Goal: Information Seeking & Learning: Learn about a topic

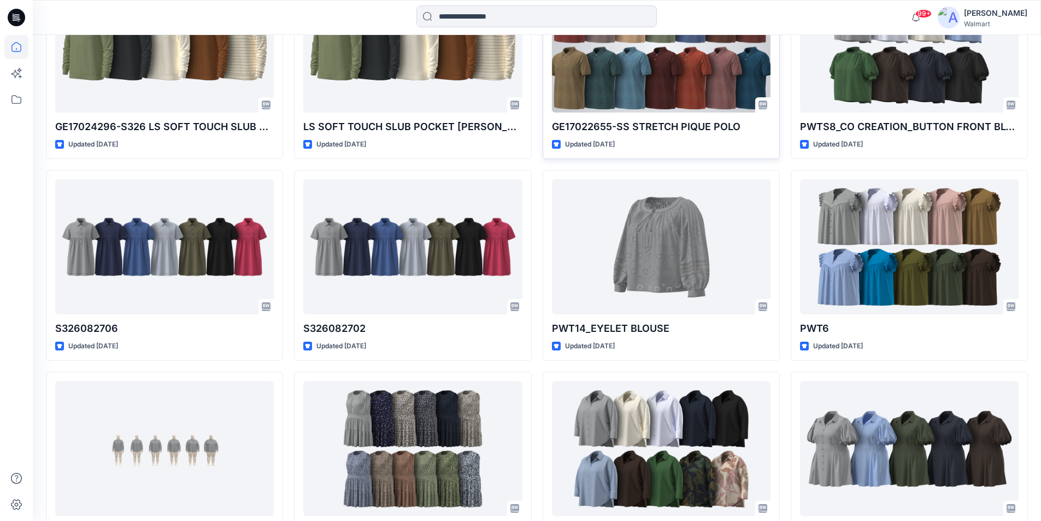
scroll to position [874, 0]
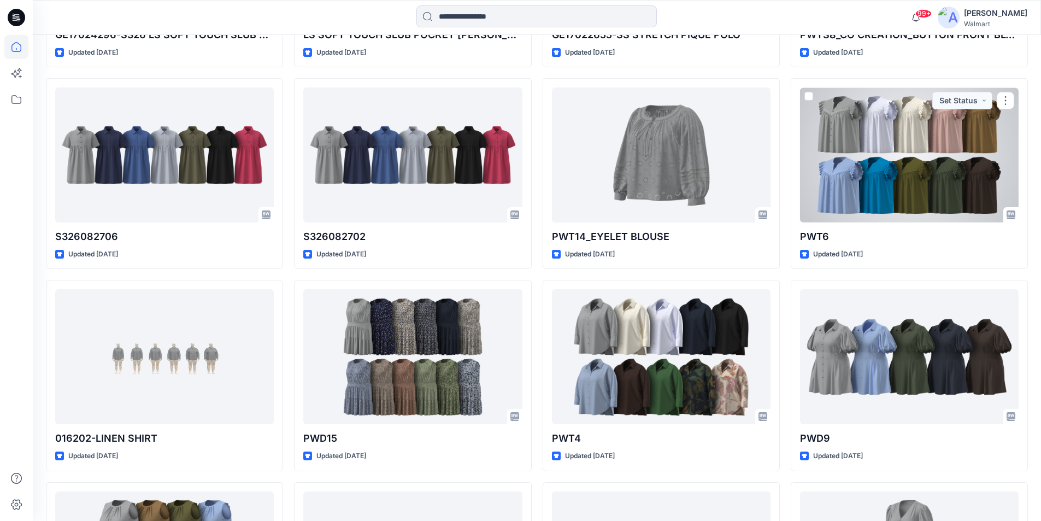
drag, startPoint x: 879, startPoint y: 121, endPoint x: 564, endPoint y: 121, distance: 315.4
click at [879, 121] on div at bounding box center [909, 154] width 219 height 135
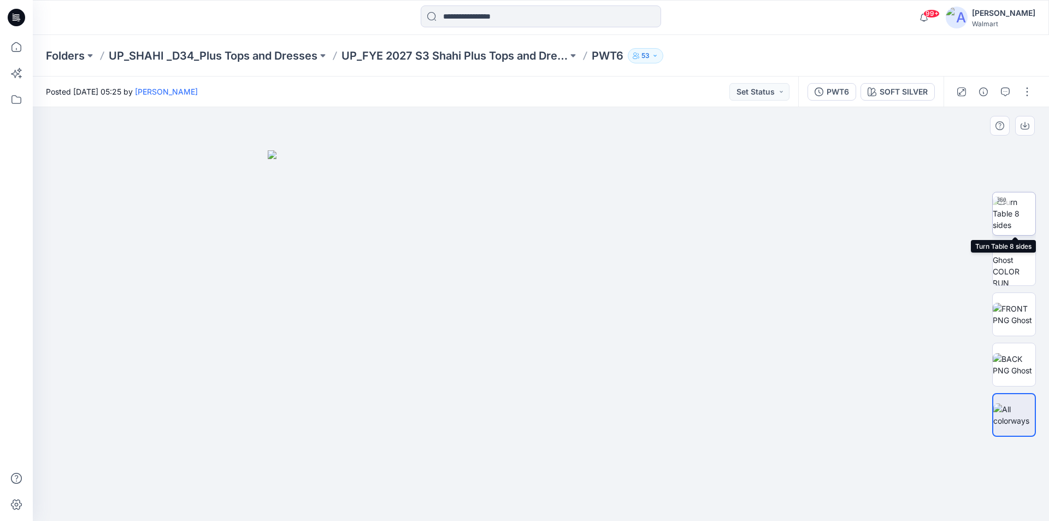
click at [1015, 212] on img at bounding box center [1014, 213] width 43 height 34
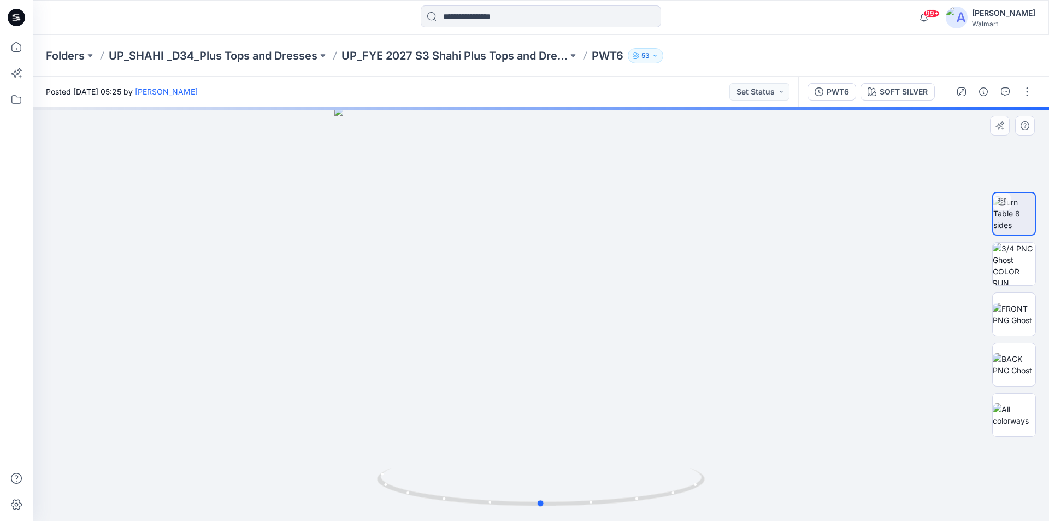
click at [539, 305] on div at bounding box center [541, 314] width 1017 height 414
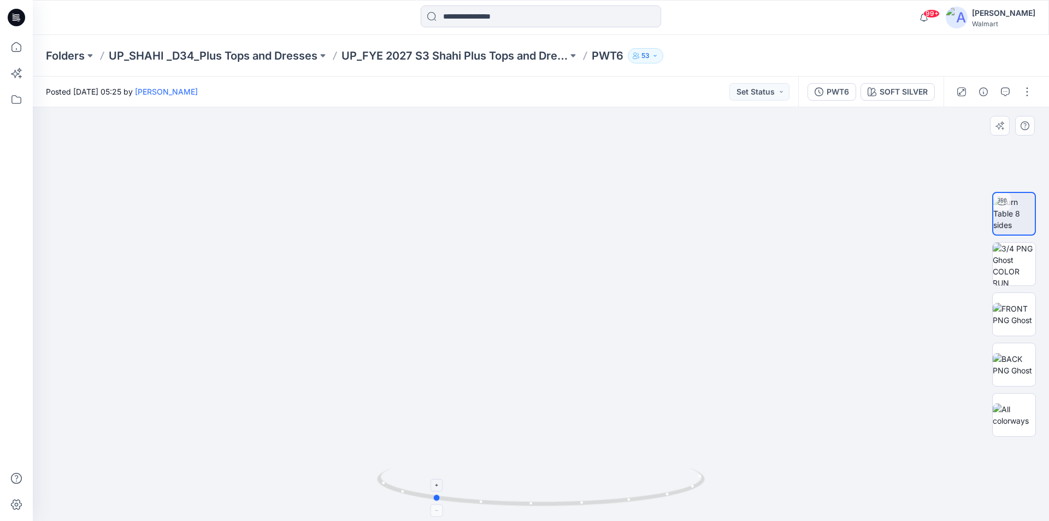
drag, startPoint x: 563, startPoint y: 507, endPoint x: 455, endPoint y: 492, distance: 108.8
click at [455, 492] on icon at bounding box center [542, 488] width 331 height 41
drag, startPoint x: 590, startPoint y: 507, endPoint x: 550, endPoint y: 502, distance: 39.7
click at [550, 502] on icon at bounding box center [542, 488] width 331 height 41
click at [14, 45] on icon at bounding box center [16, 47] width 24 height 24
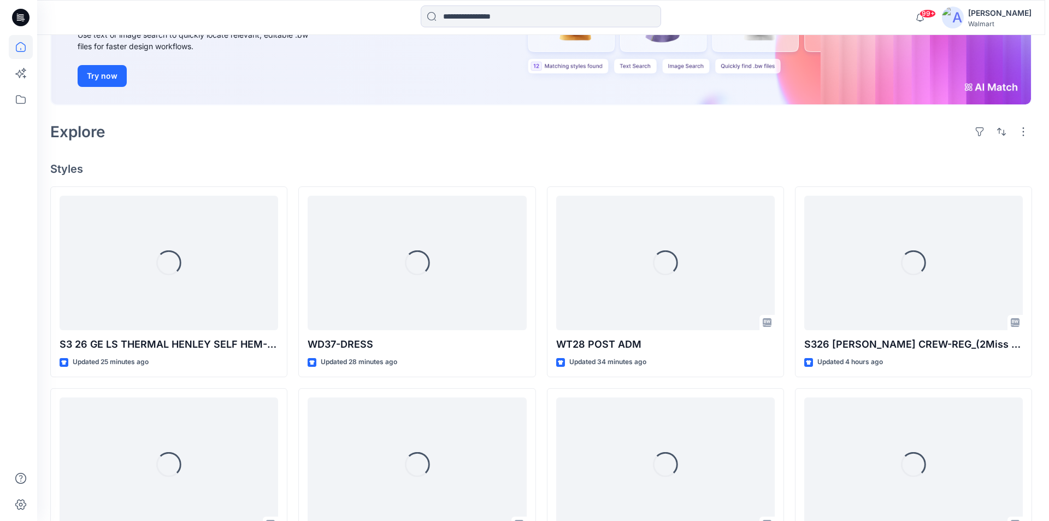
scroll to position [219, 0]
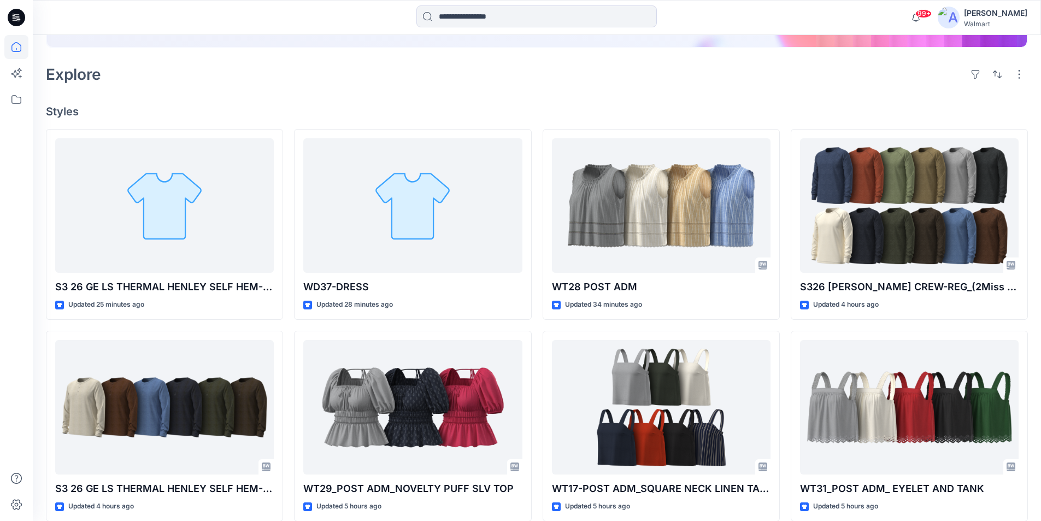
click at [1015, 9] on div "[PERSON_NAME]" at bounding box center [995, 13] width 63 height 13
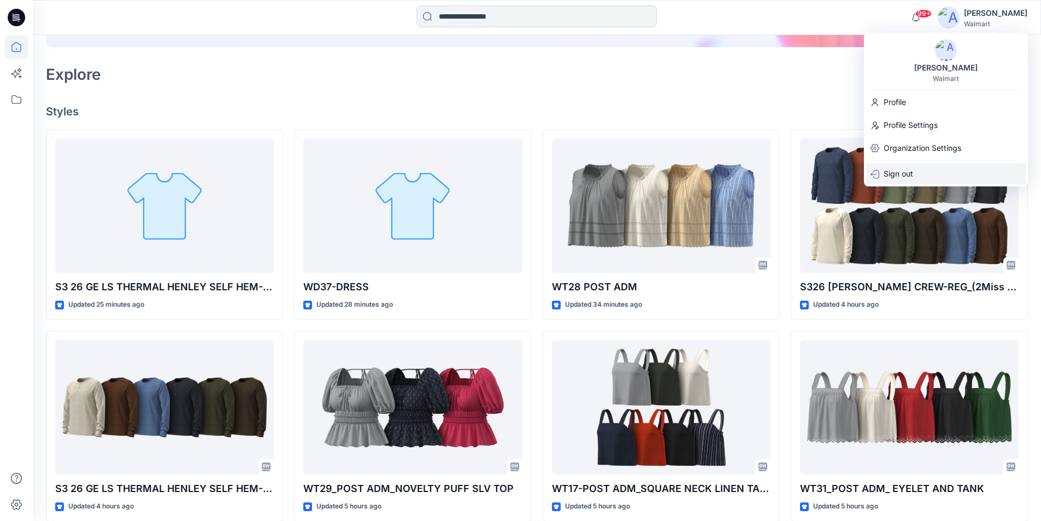
click at [905, 169] on p "Sign out" at bounding box center [899, 173] width 30 height 21
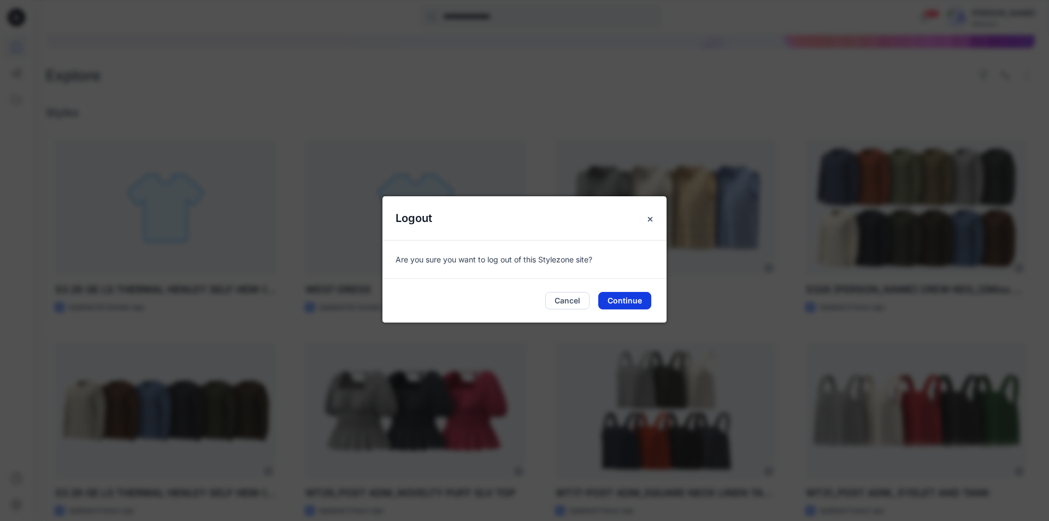
click at [618, 296] on button "Continue" at bounding box center [624, 300] width 53 height 17
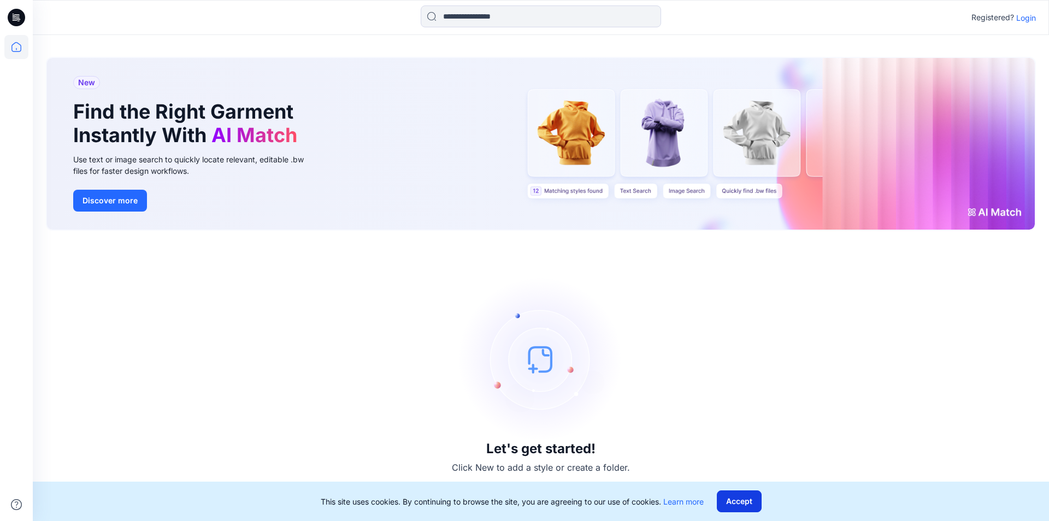
click at [740, 502] on button "Accept" at bounding box center [739, 501] width 45 height 22
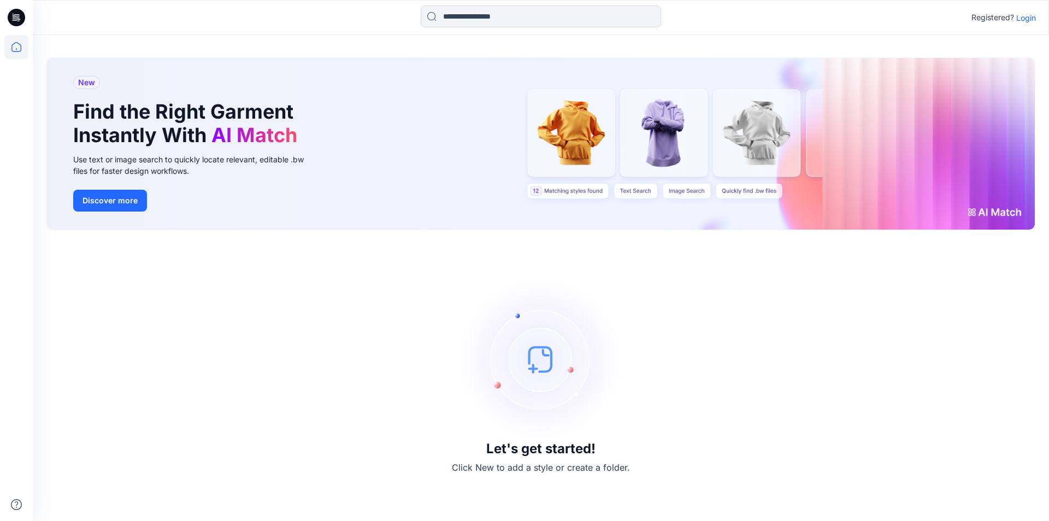
drag, startPoint x: 1026, startPoint y: 20, endPoint x: 759, endPoint y: 95, distance: 277.2
click at [1025, 20] on p "Login" at bounding box center [1027, 17] width 20 height 11
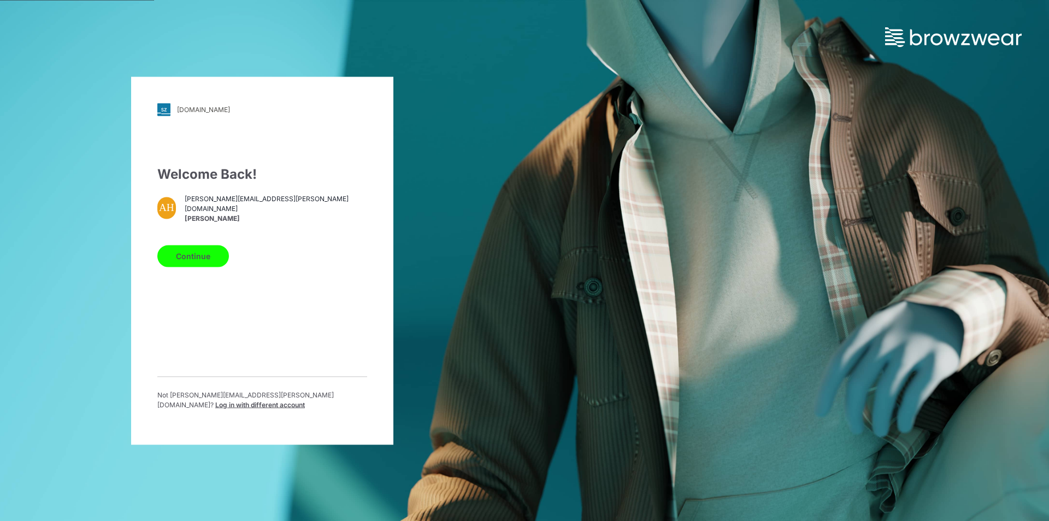
click at [291, 403] on span "Log in with different account" at bounding box center [260, 404] width 90 height 8
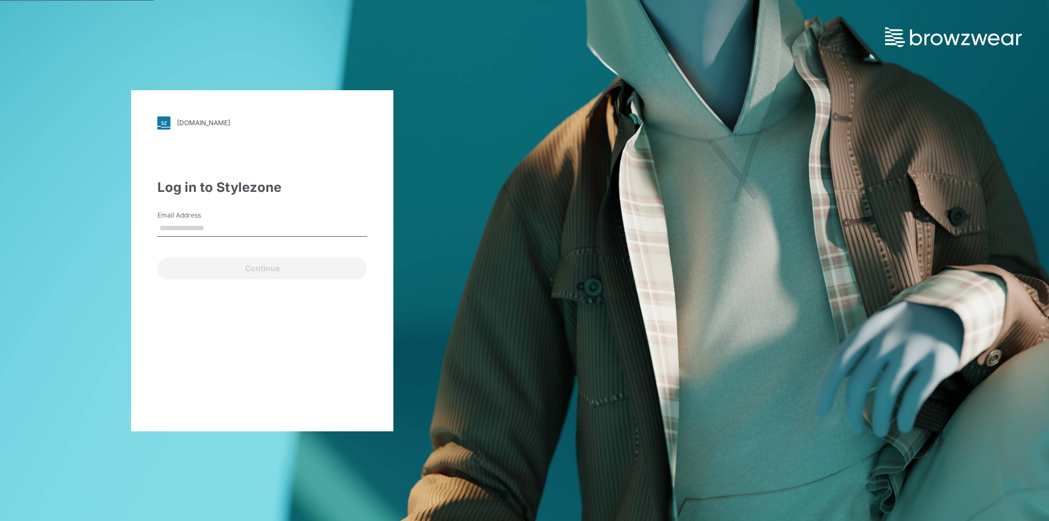
click at [178, 224] on input "Email Address" at bounding box center [262, 228] width 210 height 16
type input "**********"
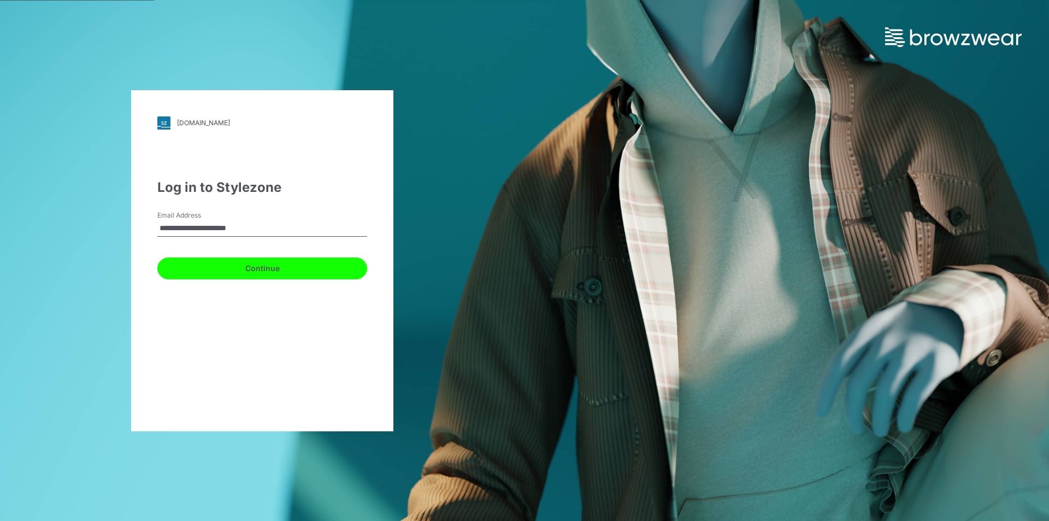
click at [258, 270] on button "Continue" at bounding box center [262, 268] width 210 height 22
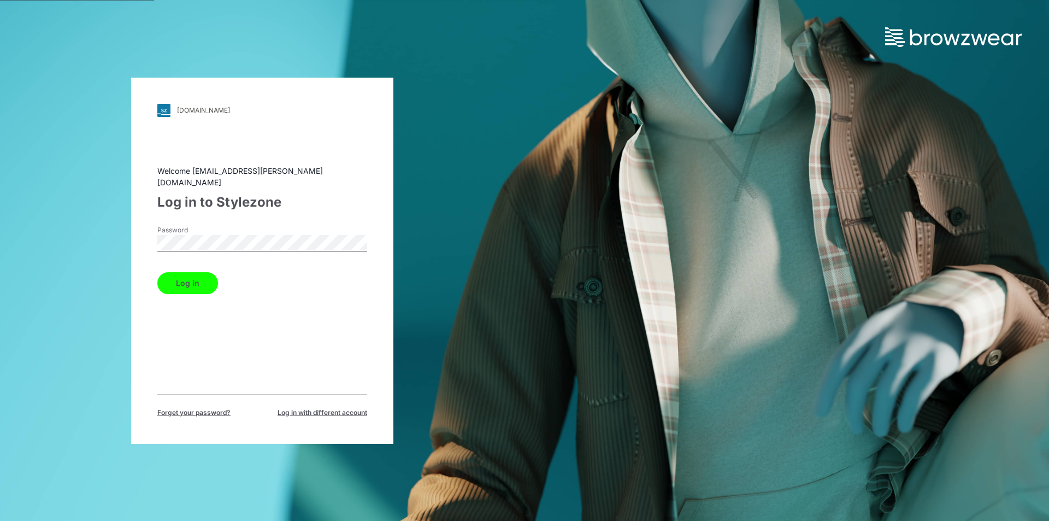
click at [193, 279] on button "Log in" at bounding box center [187, 283] width 61 height 22
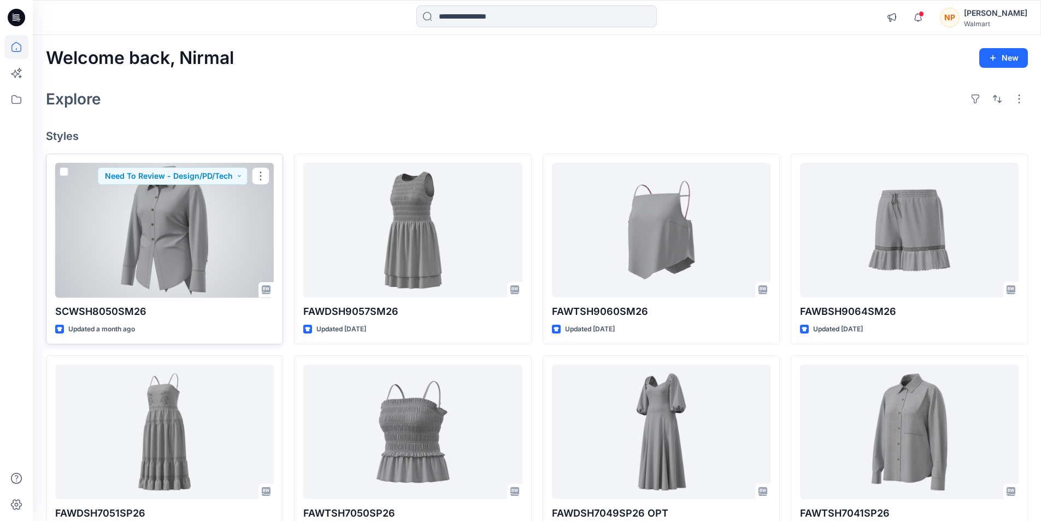
click at [166, 228] on div at bounding box center [164, 230] width 219 height 135
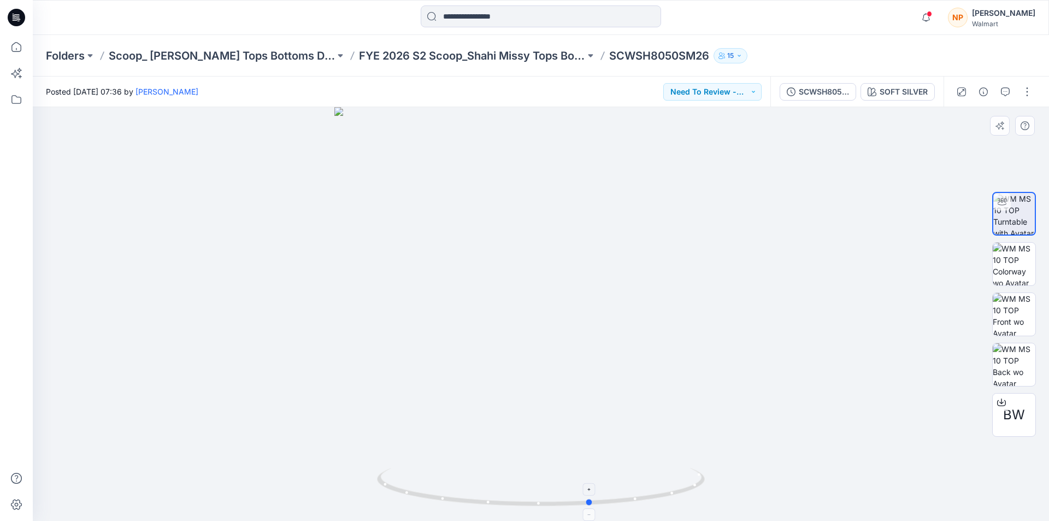
drag, startPoint x: 568, startPoint y: 508, endPoint x: 618, endPoint y: 470, distance: 63.2
click at [618, 470] on icon at bounding box center [542, 488] width 331 height 41
click at [1006, 92] on icon "button" at bounding box center [1005, 91] width 9 height 9
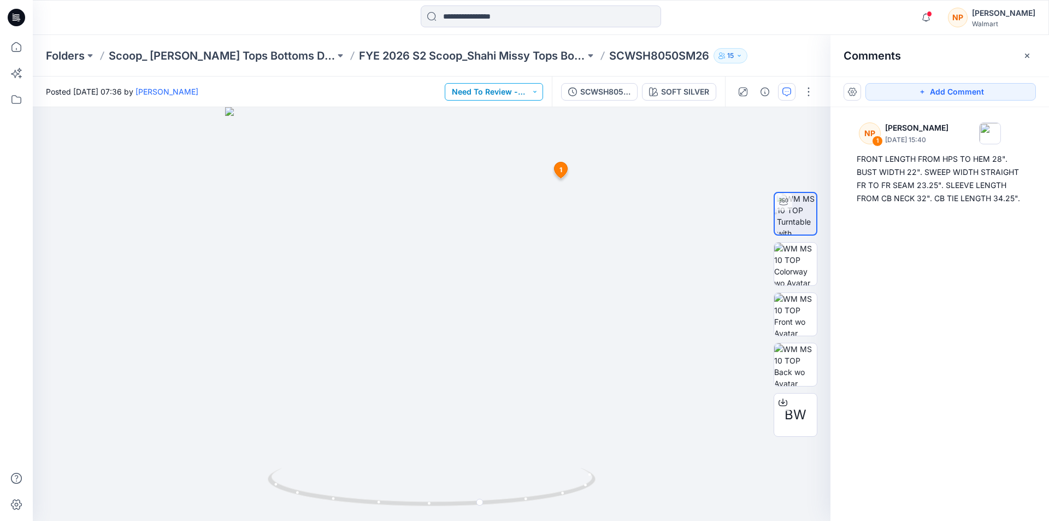
click at [537, 89] on button "Need To Review - Design/PD/Tech" at bounding box center [494, 91] width 98 height 17
click at [640, 190] on div at bounding box center [432, 314] width 798 height 414
click at [15, 48] on icon at bounding box center [16, 47] width 24 height 24
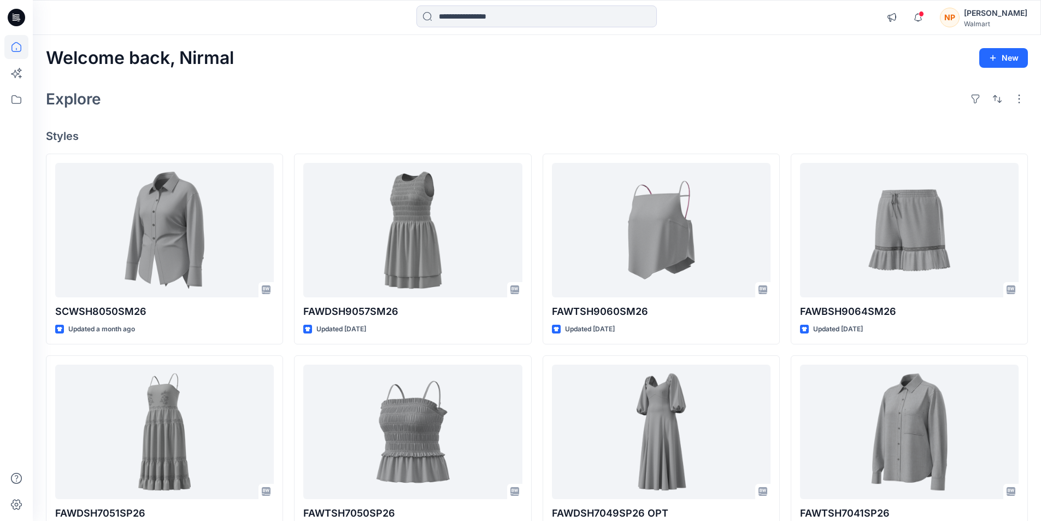
click at [1008, 15] on div "Nirmal Patra" at bounding box center [995, 13] width 63 height 13
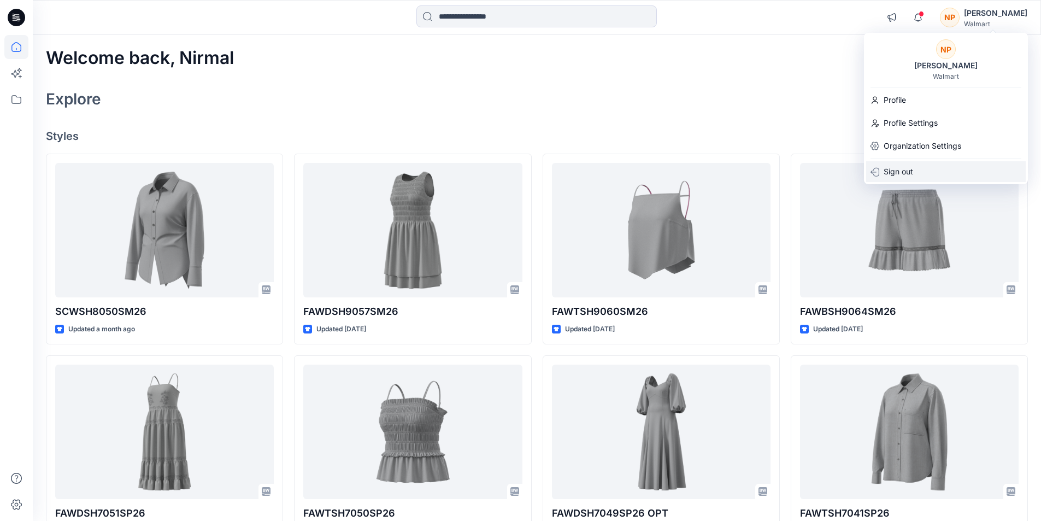
click at [892, 174] on p "Sign out" at bounding box center [899, 171] width 30 height 21
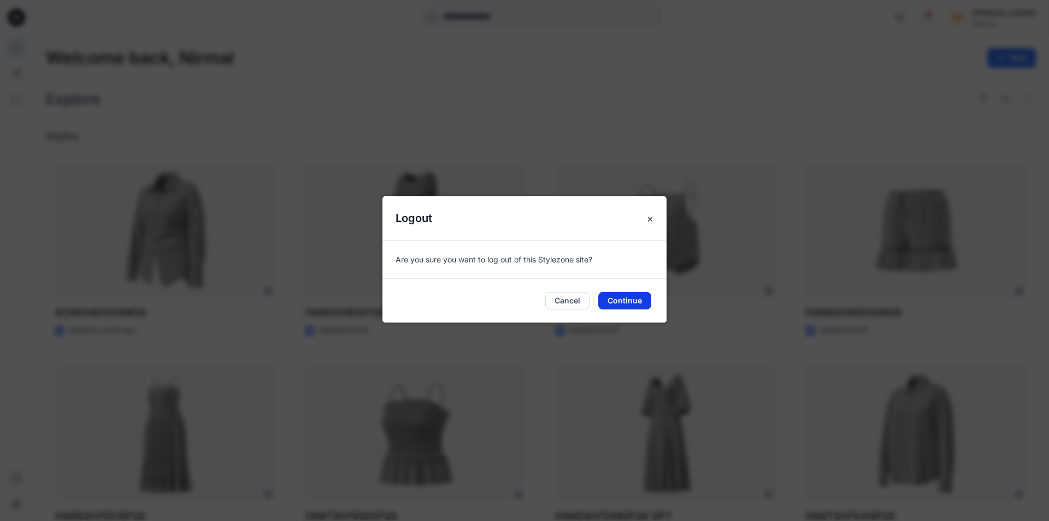
click at [623, 299] on button "Continue" at bounding box center [624, 300] width 53 height 17
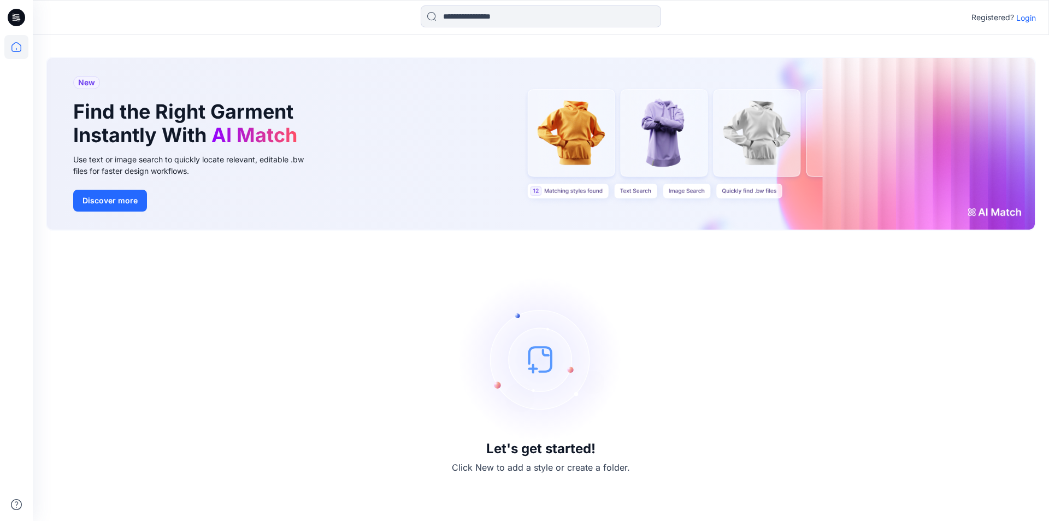
click at [1028, 19] on p "Login" at bounding box center [1027, 17] width 20 height 11
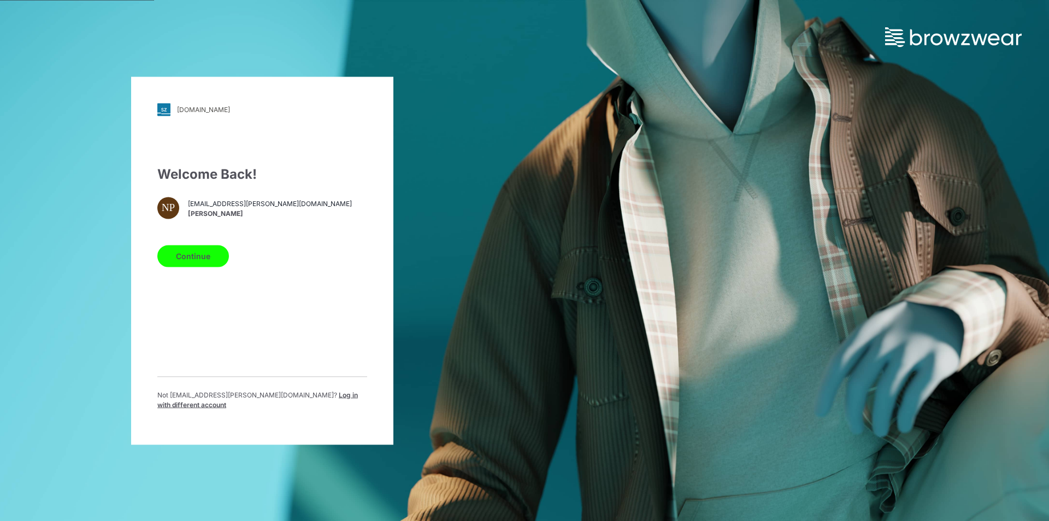
click at [277, 402] on span "Log in with different account" at bounding box center [257, 399] width 201 height 18
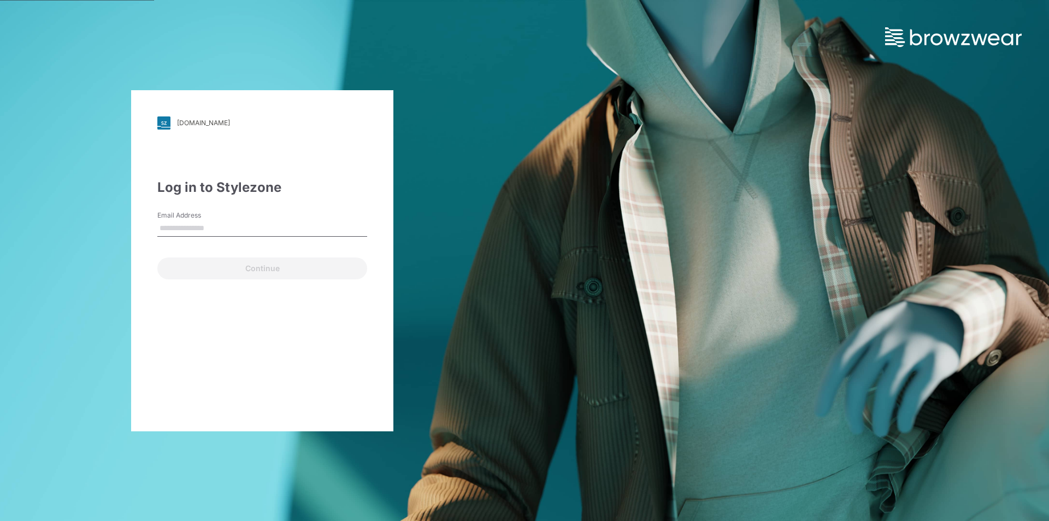
click at [178, 231] on input "Email Address" at bounding box center [262, 228] width 210 height 16
type input "**********"
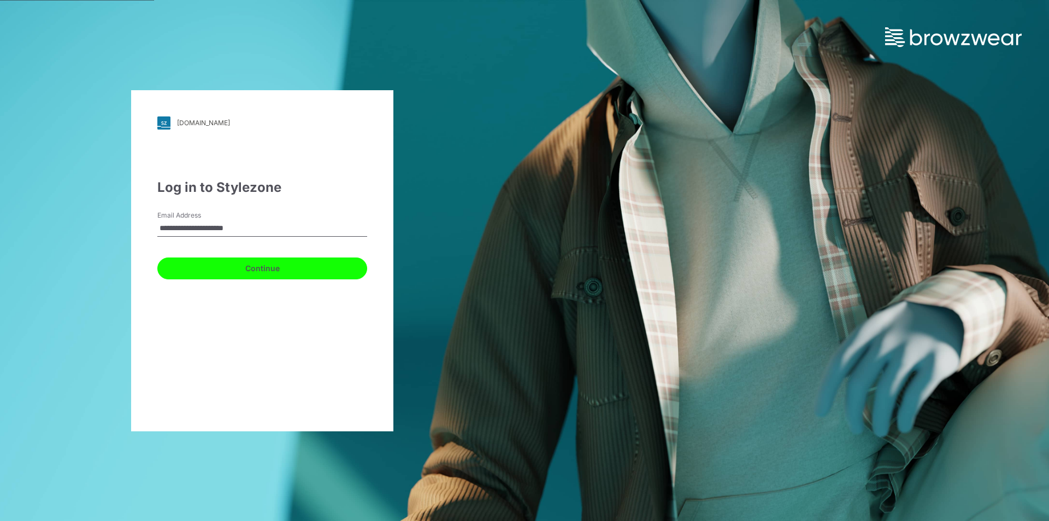
drag, startPoint x: 255, startPoint y: 269, endPoint x: 232, endPoint y: 259, distance: 25.7
click at [256, 270] on button "Continue" at bounding box center [262, 268] width 210 height 22
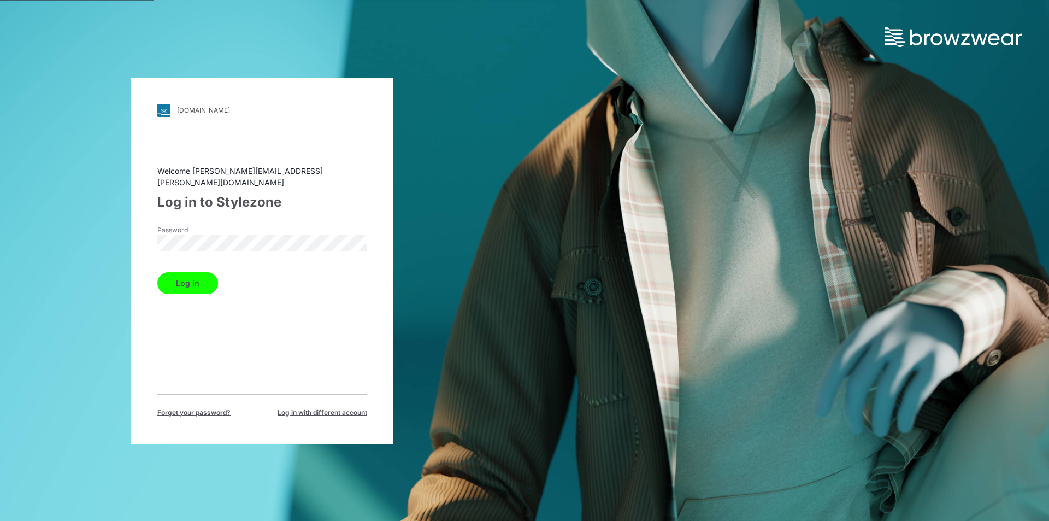
click at [197, 281] on button "Log in" at bounding box center [187, 283] width 61 height 22
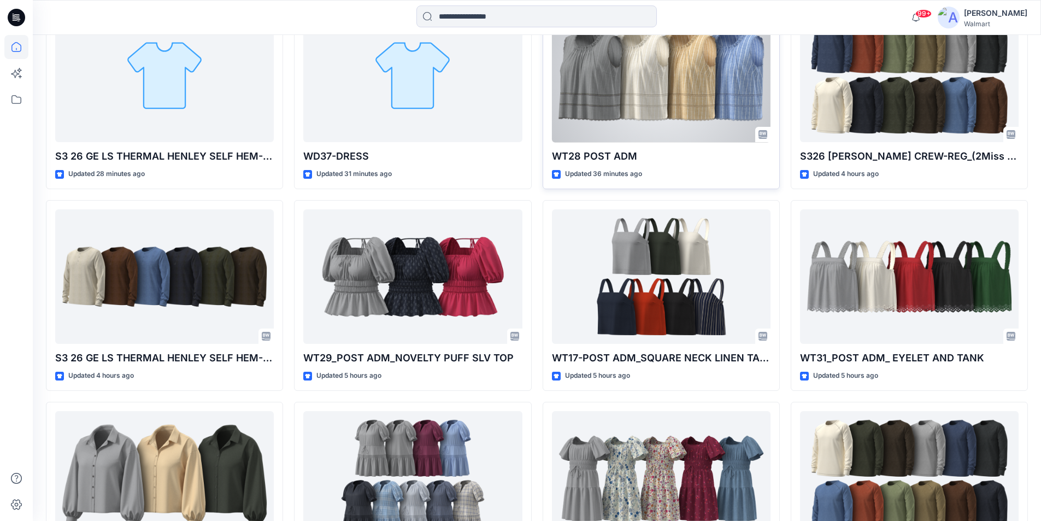
scroll to position [383, 0]
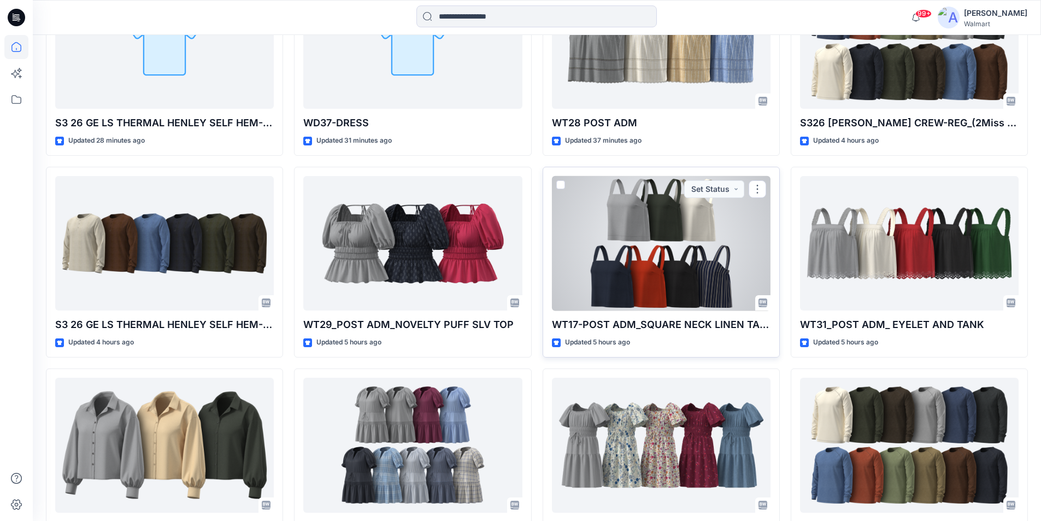
click at [655, 223] on div at bounding box center [661, 243] width 219 height 135
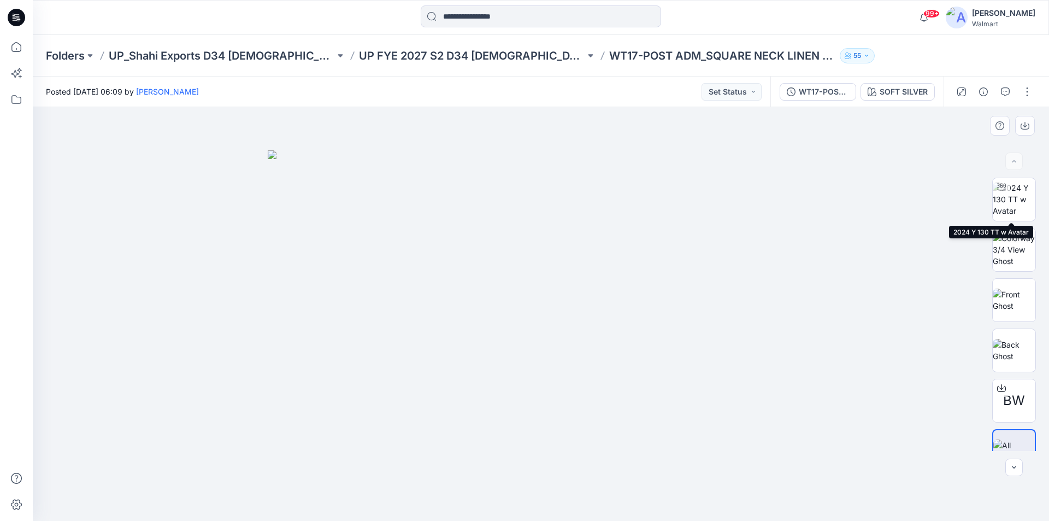
drag, startPoint x: 1015, startPoint y: 202, endPoint x: 677, endPoint y: 201, distance: 338.9
click at [1015, 202] on img at bounding box center [1014, 199] width 43 height 34
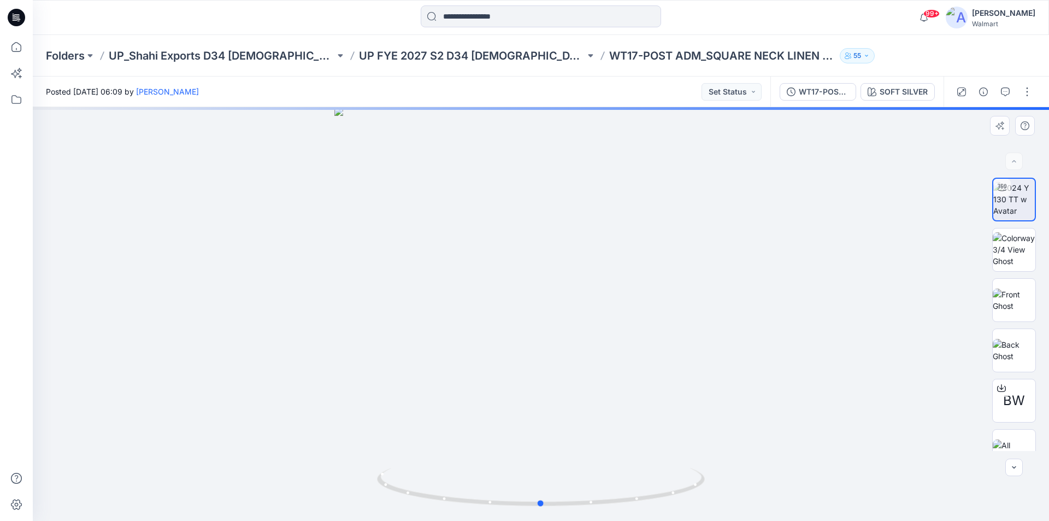
click at [549, 328] on div at bounding box center [541, 314] width 1017 height 414
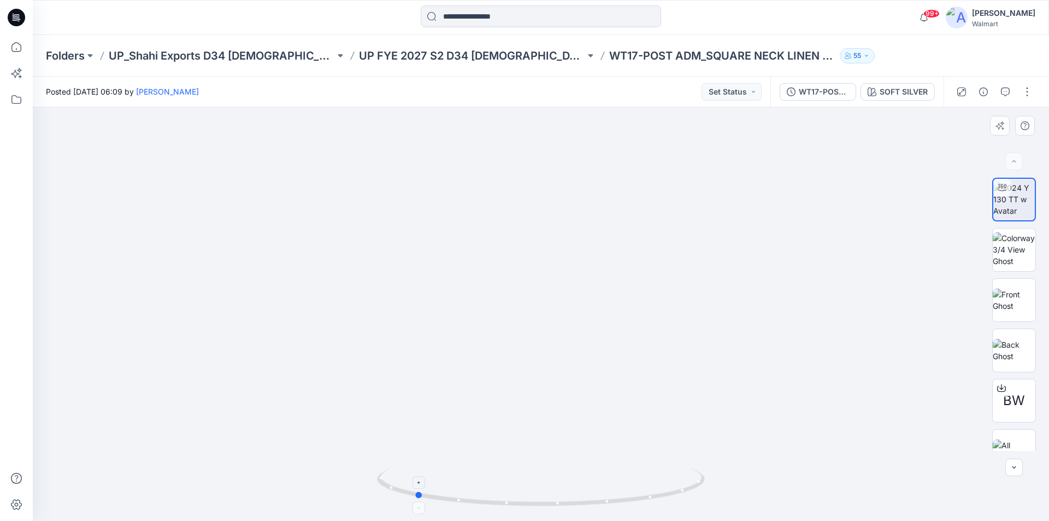
drag, startPoint x: 548, startPoint y: 510, endPoint x: 422, endPoint y: 496, distance: 127.0
click at [422, 496] on div at bounding box center [541, 493] width 328 height 55
click at [17, 46] on icon at bounding box center [16, 47] width 24 height 24
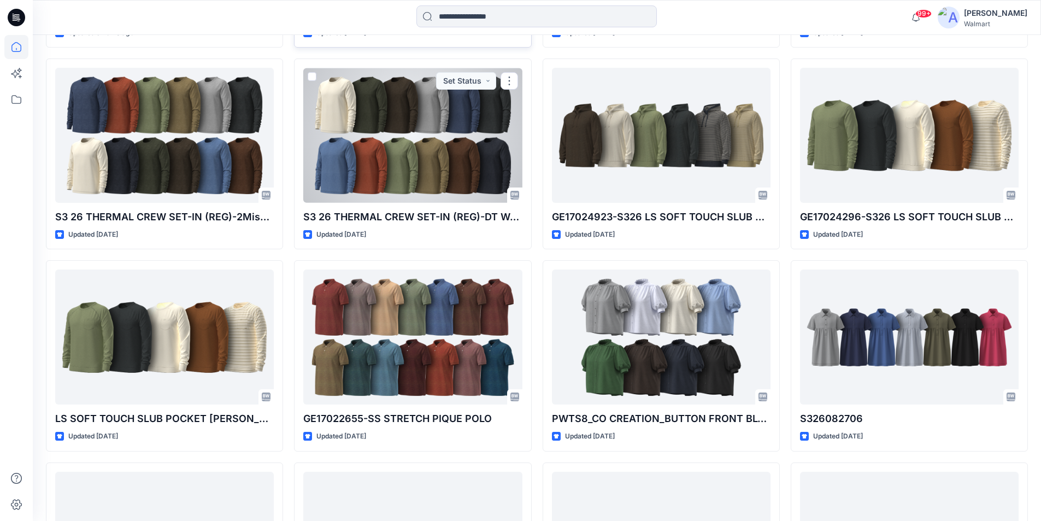
scroll to position [965, 0]
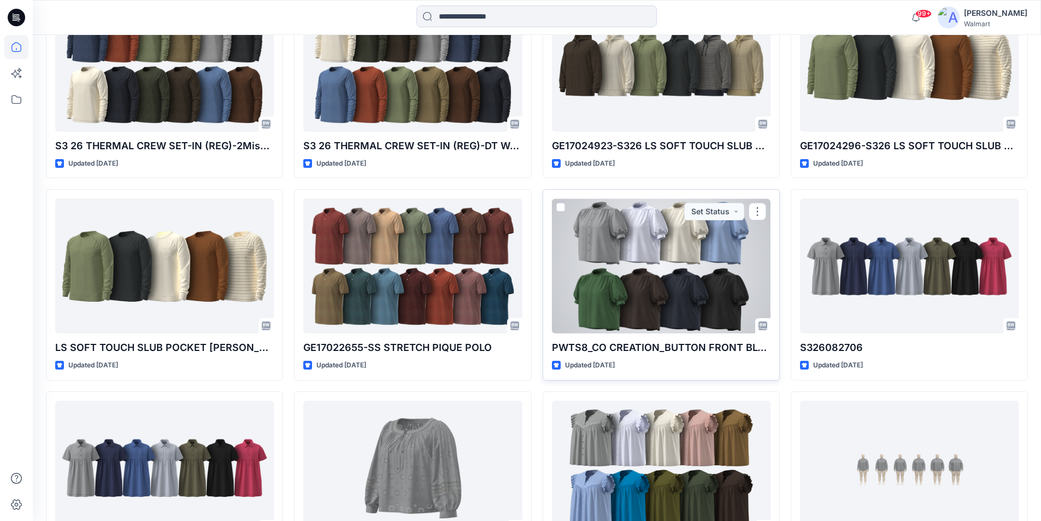
click at [626, 226] on div at bounding box center [661, 265] width 219 height 135
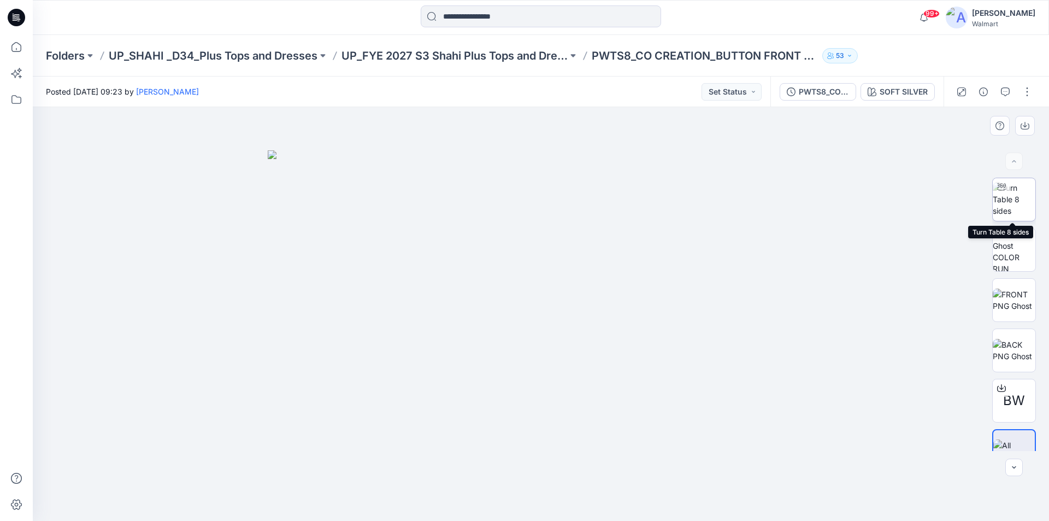
click at [1011, 199] on img at bounding box center [1014, 199] width 43 height 34
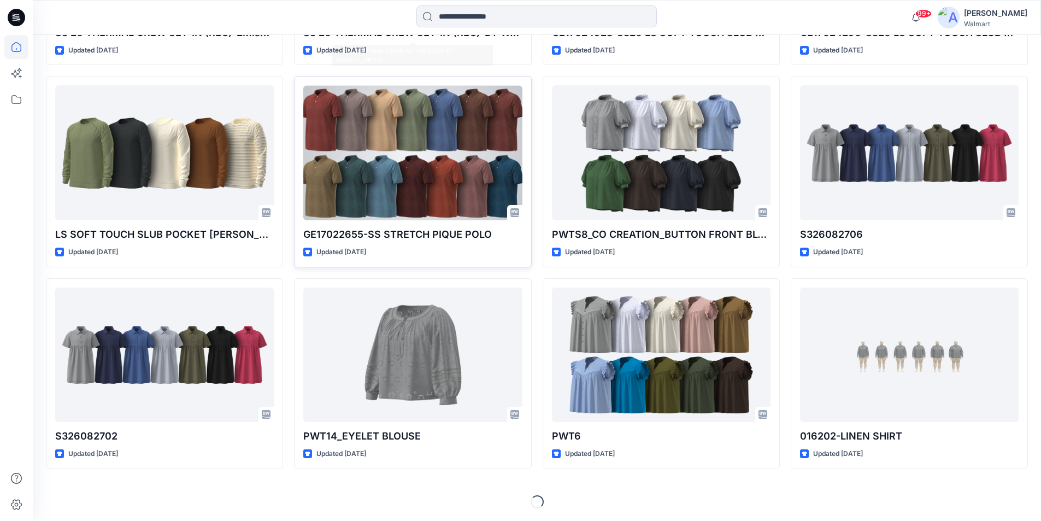
scroll to position [1079, 0]
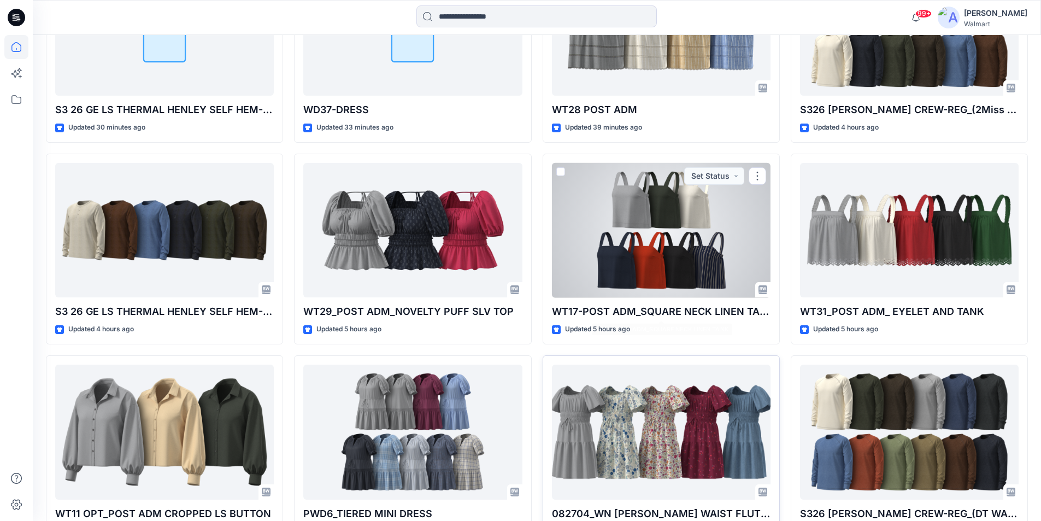
scroll to position [473, 0]
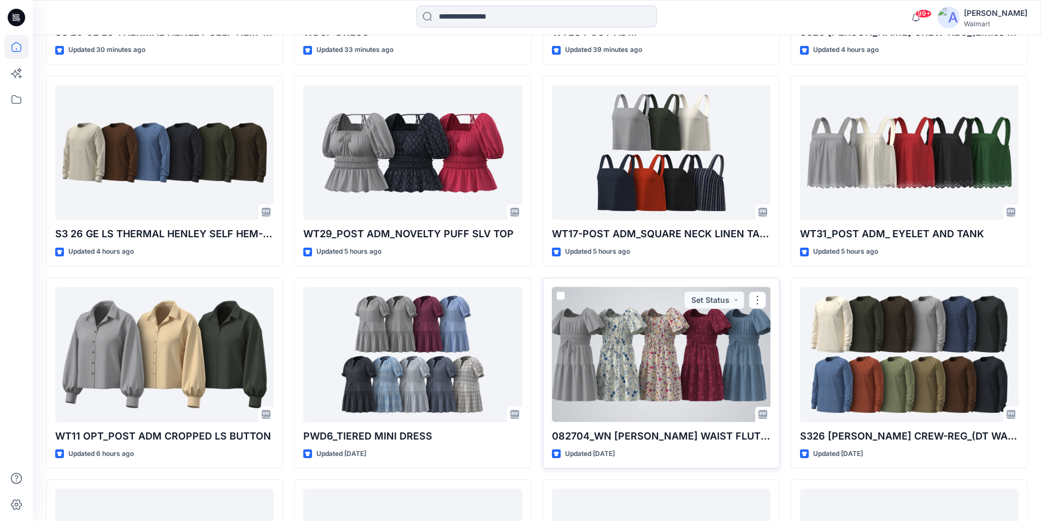
click at [639, 322] on div at bounding box center [661, 354] width 219 height 135
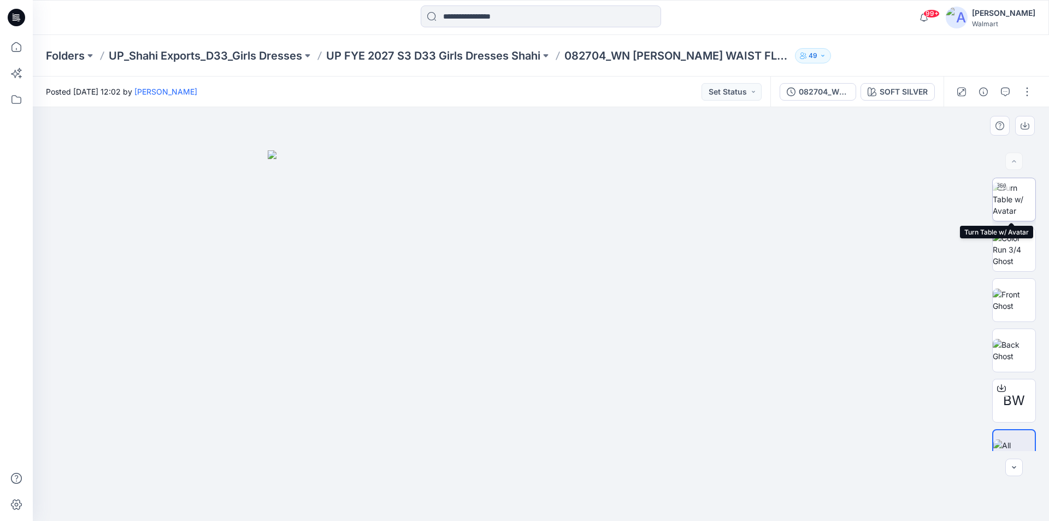
click at [1012, 201] on img at bounding box center [1014, 199] width 43 height 34
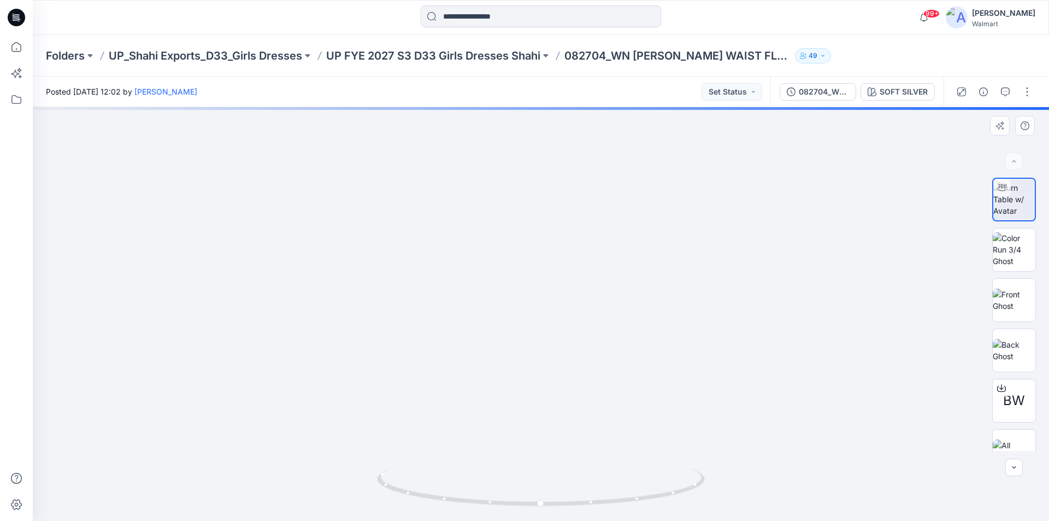
drag, startPoint x: 560, startPoint y: 312, endPoint x: 521, endPoint y: 361, distance: 62.7
click at [521, 361] on img at bounding box center [502, 41] width 1606 height 960
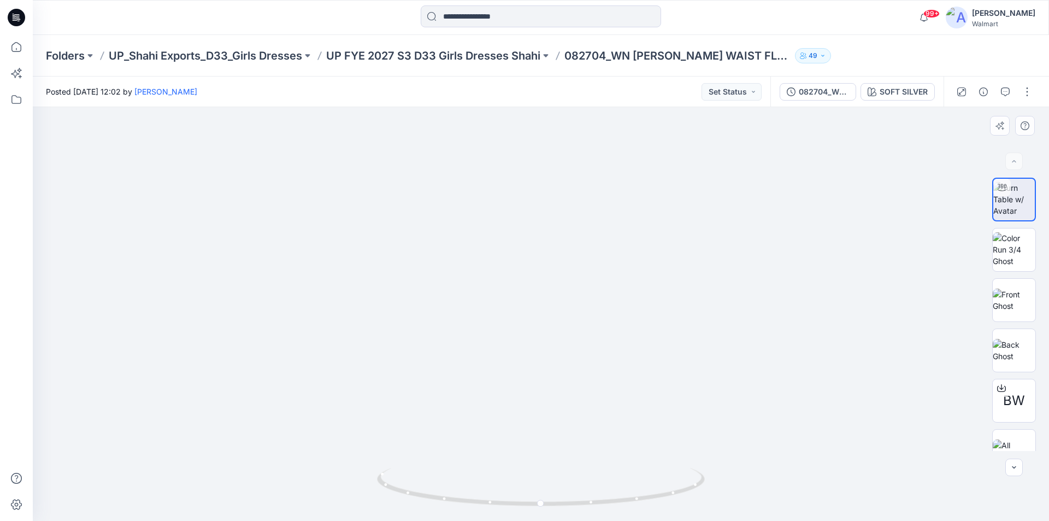
drag, startPoint x: 577, startPoint y: 361, endPoint x: 569, endPoint y: 239, distance: 122.2
click at [569, 239] on img at bounding box center [511, 44] width 1307 height 953
drag, startPoint x: 584, startPoint y: 508, endPoint x: 633, endPoint y: 502, distance: 49.6
click at [633, 502] on icon at bounding box center [542, 488] width 331 height 41
click at [18, 44] on icon at bounding box center [16, 47] width 24 height 24
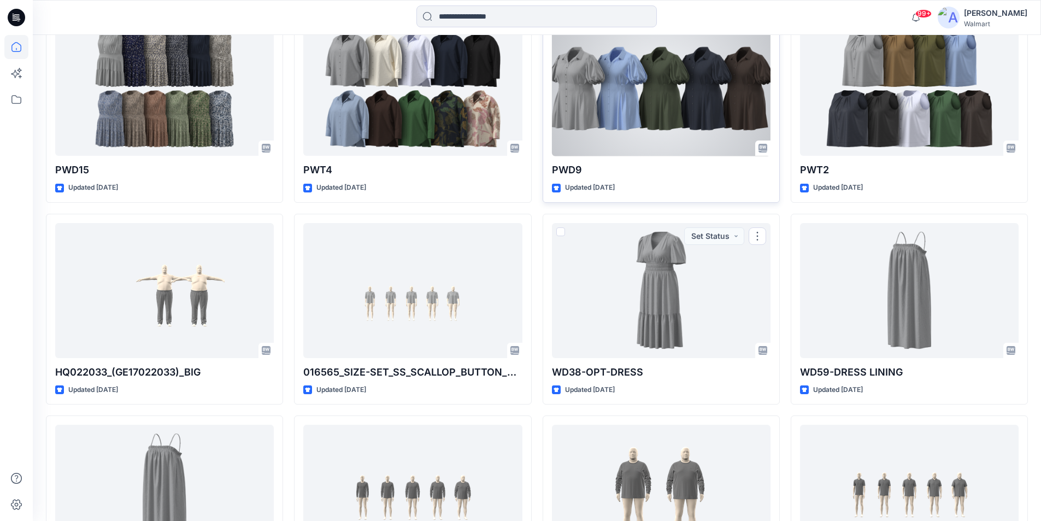
scroll to position [1407, 0]
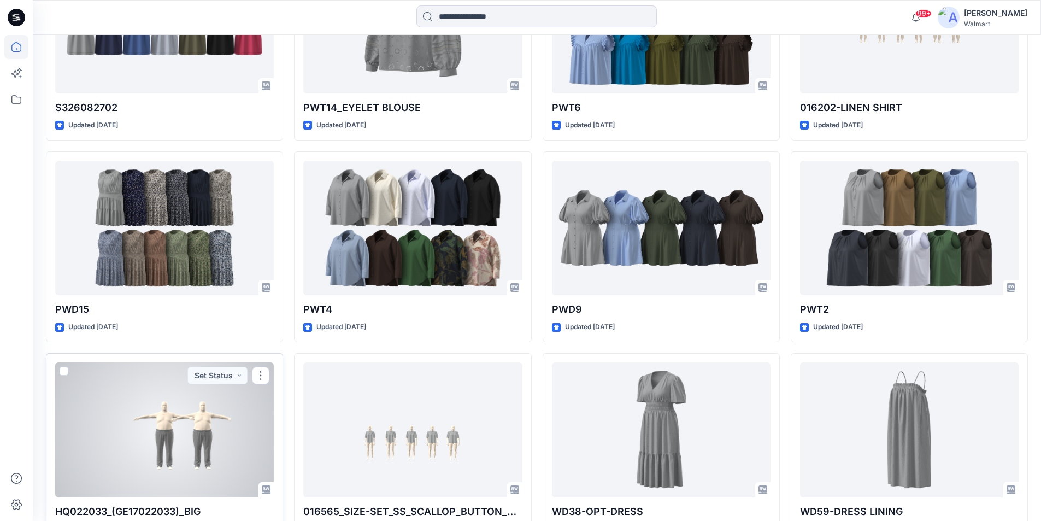
click at [165, 420] on div at bounding box center [164, 429] width 219 height 135
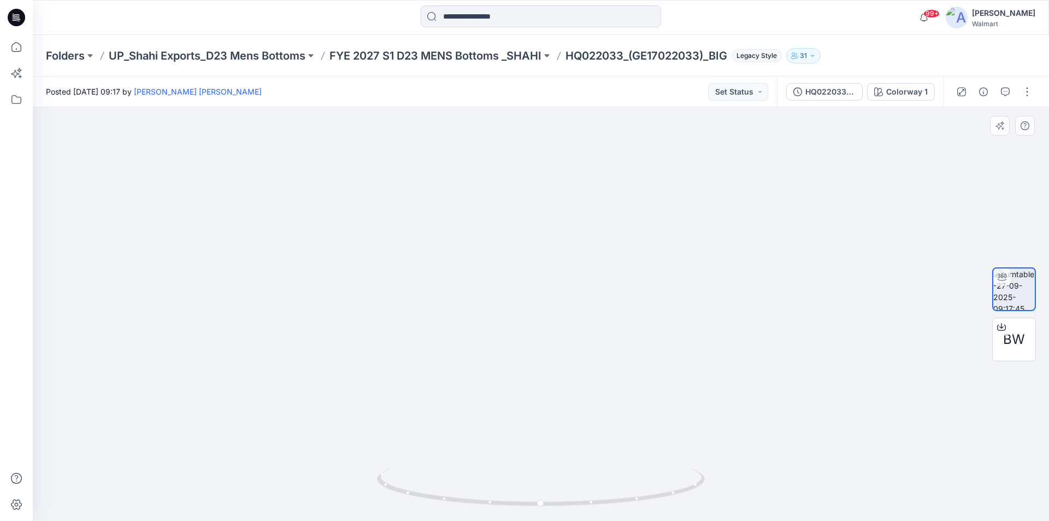
drag, startPoint x: 592, startPoint y: 385, endPoint x: 512, endPoint y: 249, distance: 158.3
click at [512, 249] on img at bounding box center [541, 113] width 946 height 816
click at [16, 44] on icon at bounding box center [16, 47] width 24 height 24
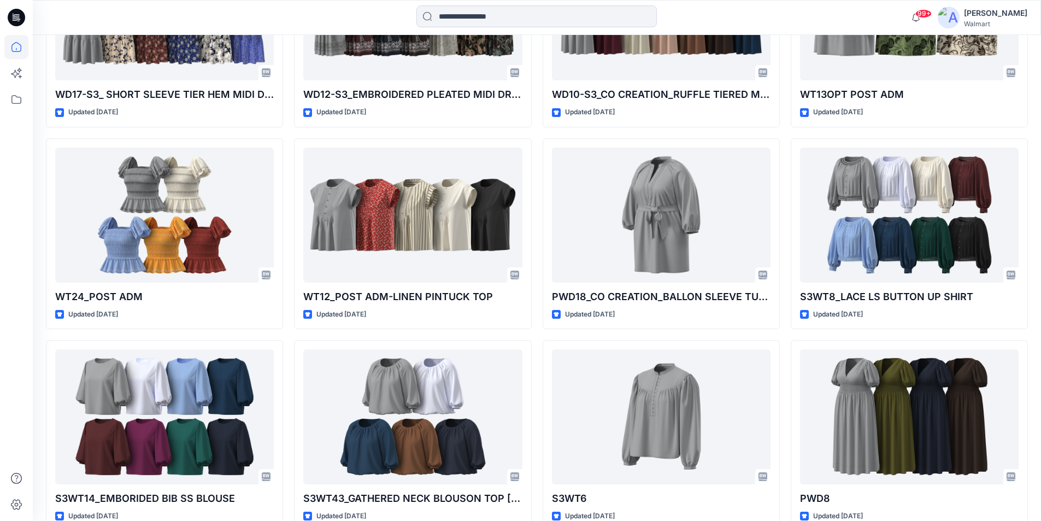
scroll to position [2672, 0]
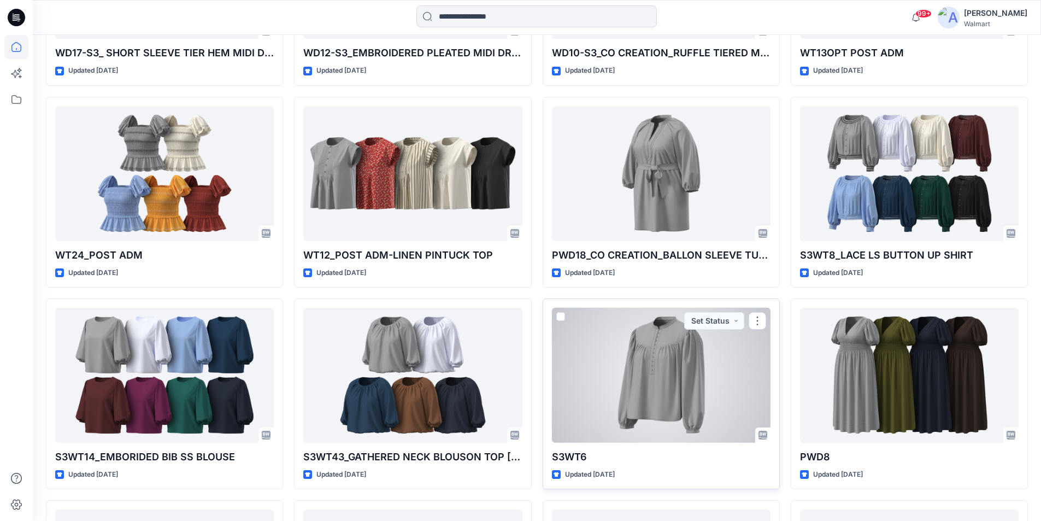
click at [660, 348] on div at bounding box center [661, 375] width 219 height 135
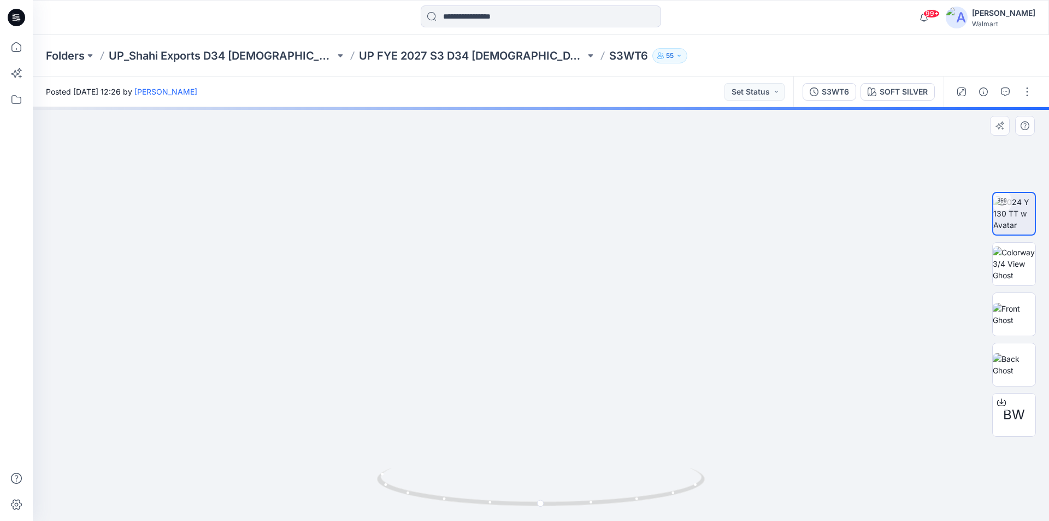
drag, startPoint x: 563, startPoint y: 343, endPoint x: 536, endPoint y: 296, distance: 54.4
click at [536, 296] on img at bounding box center [513, 67] width 1307 height 908
drag, startPoint x: 551, startPoint y: 509, endPoint x: 556, endPoint y: 485, distance: 25.2
click at [556, 485] on div at bounding box center [541, 493] width 328 height 55
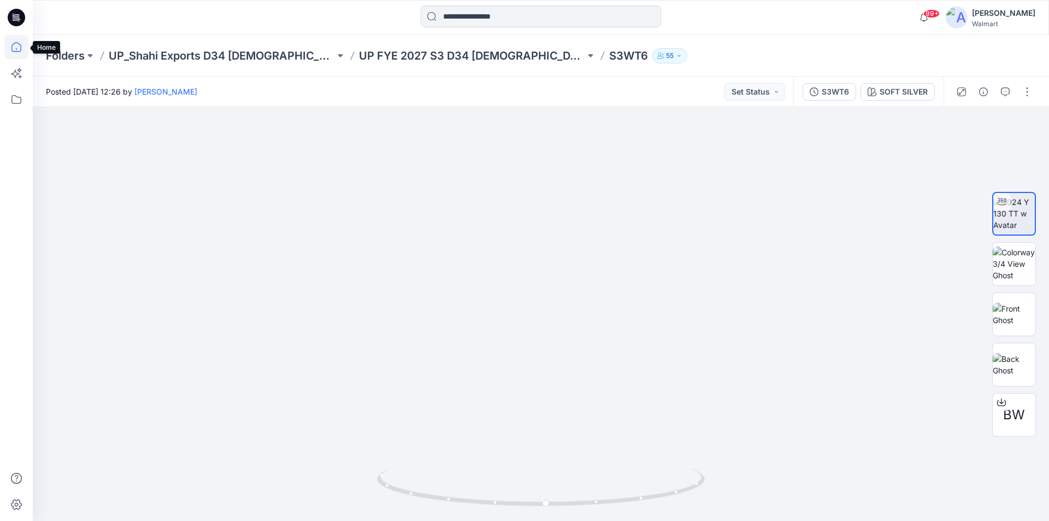
click at [17, 46] on icon at bounding box center [16, 47] width 24 height 24
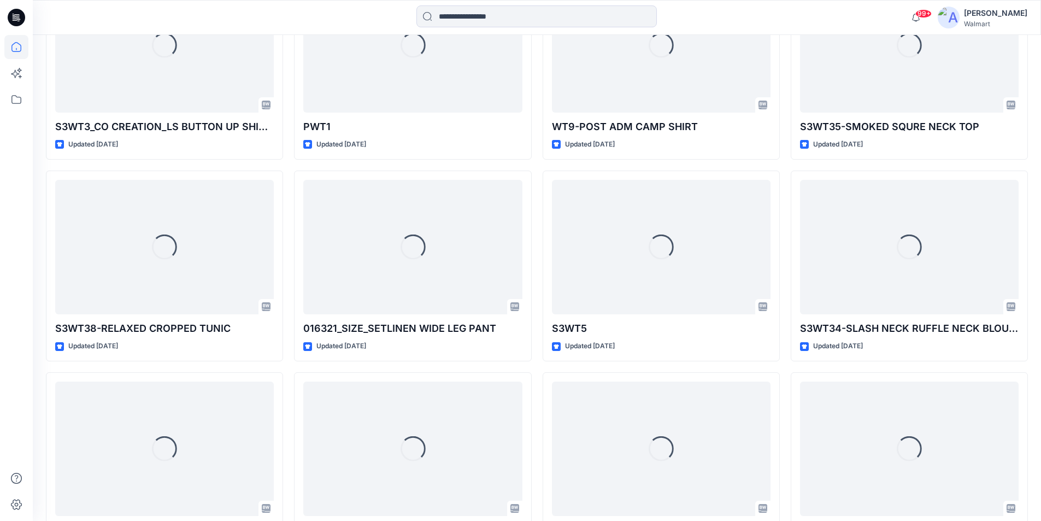
scroll to position [3386, 0]
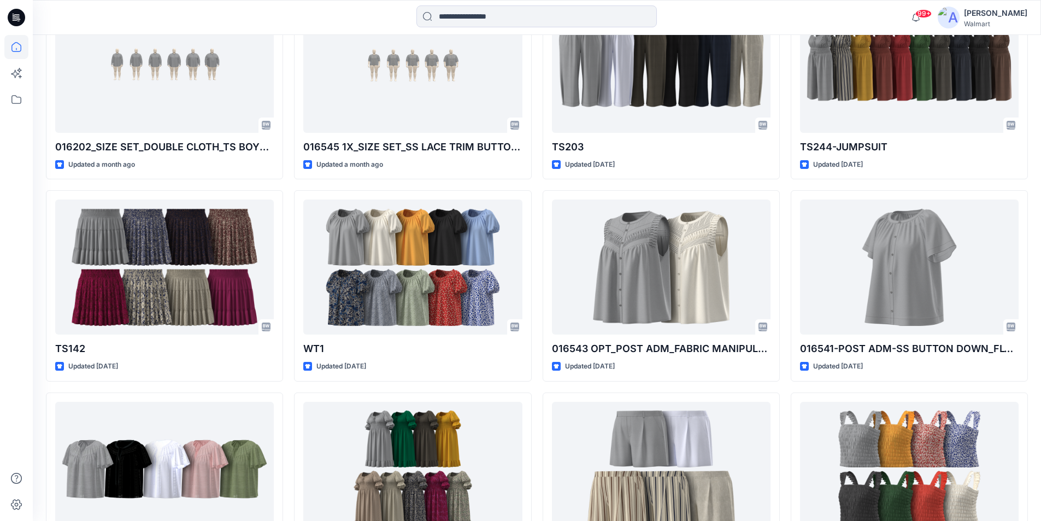
scroll to position [5202, 0]
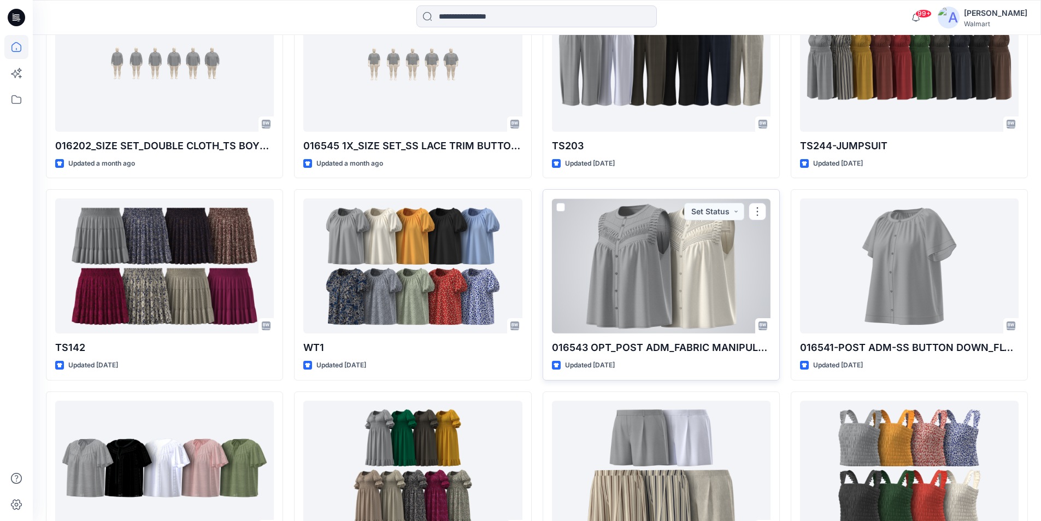
click at [659, 250] on div at bounding box center [661, 265] width 219 height 135
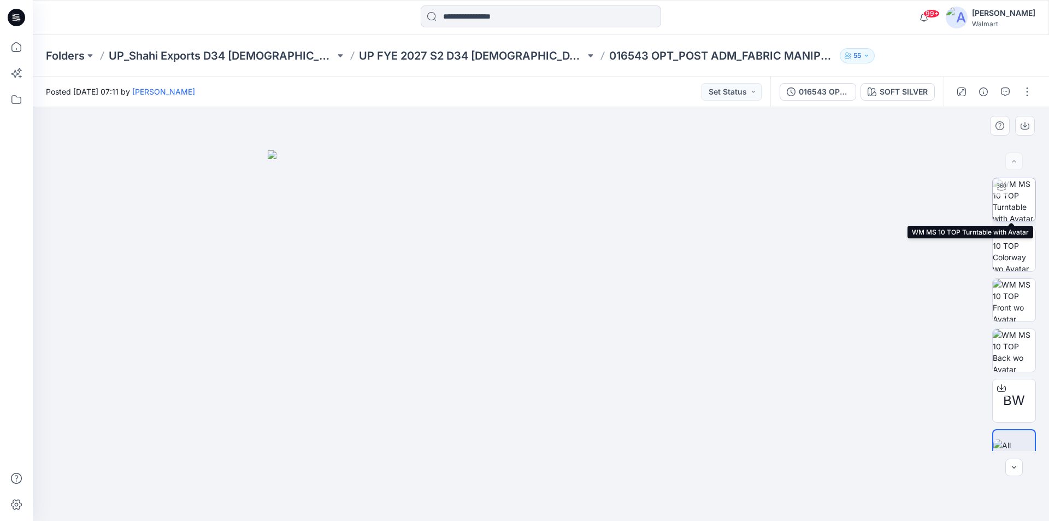
click at [1012, 196] on img at bounding box center [1014, 199] width 43 height 43
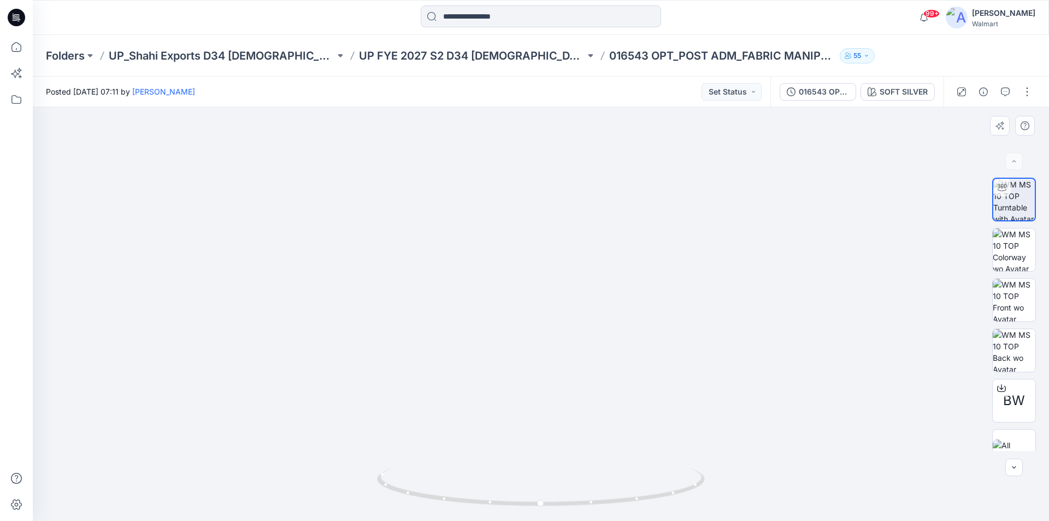
drag, startPoint x: 547, startPoint y: 203, endPoint x: 547, endPoint y: 434, distance: 231.2
click at [547, 434] on img at bounding box center [541, 303] width 920 height 436
drag, startPoint x: 598, startPoint y: 507, endPoint x: 548, endPoint y: 509, distance: 49.8
click at [548, 509] on div at bounding box center [541, 493] width 328 height 55
click at [15, 50] on icon at bounding box center [16, 47] width 24 height 24
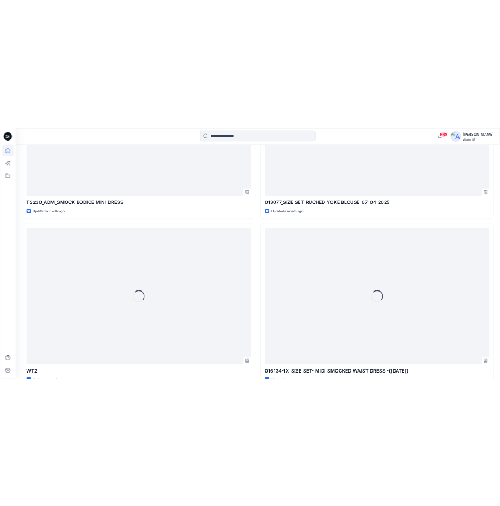
scroll to position [29872, 0]
